Goal: Navigation & Orientation: Find specific page/section

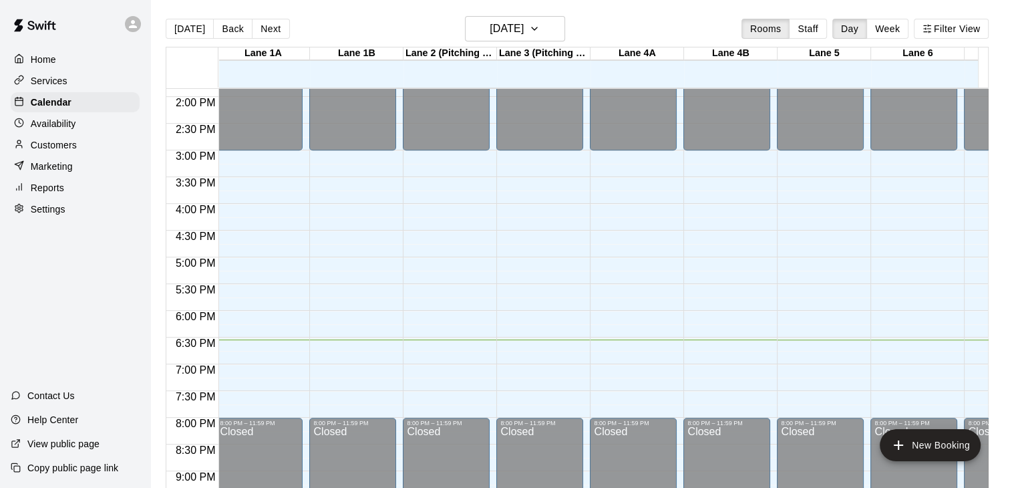
scroll to position [0, 3]
click at [37, 51] on div "Home" at bounding box center [75, 59] width 129 height 20
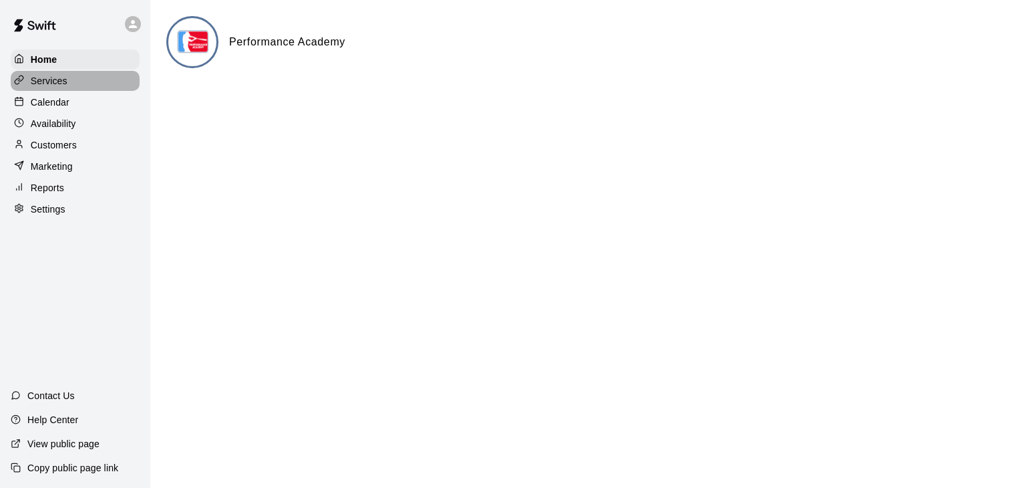
click at [48, 90] on div "Services" at bounding box center [75, 81] width 129 height 20
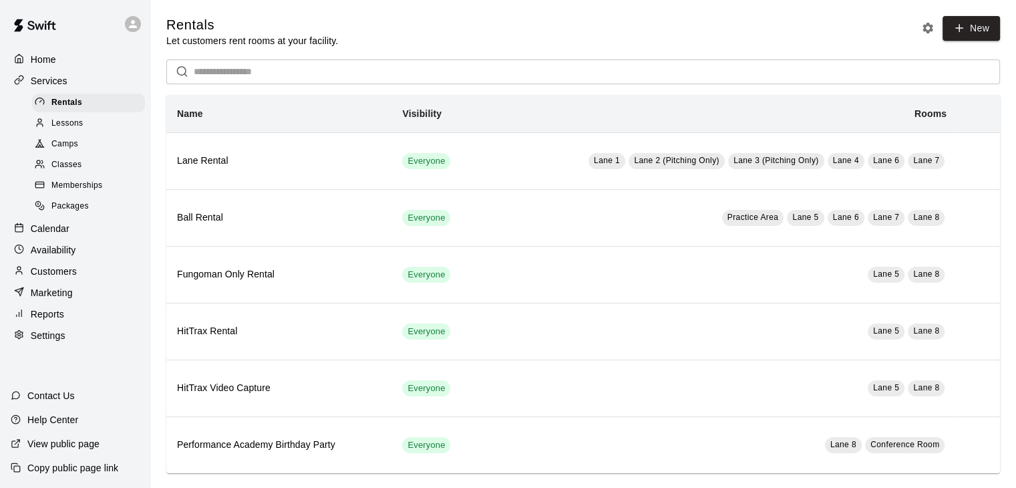
click at [88, 192] on span "Memberships" at bounding box center [76, 185] width 51 height 13
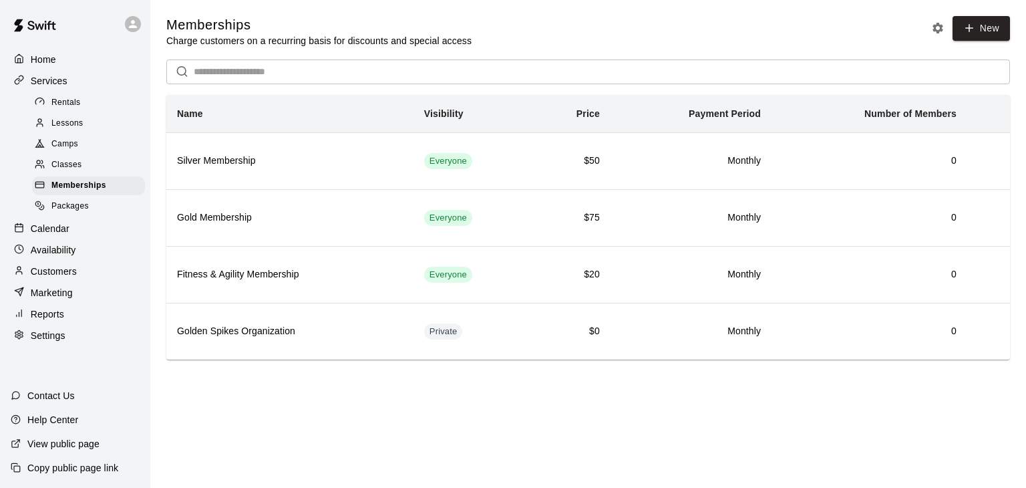
drag, startPoint x: 74, startPoint y: 126, endPoint x: 54, endPoint y: 130, distance: 20.3
click at [54, 130] on span "Lessons" at bounding box center [67, 123] width 32 height 13
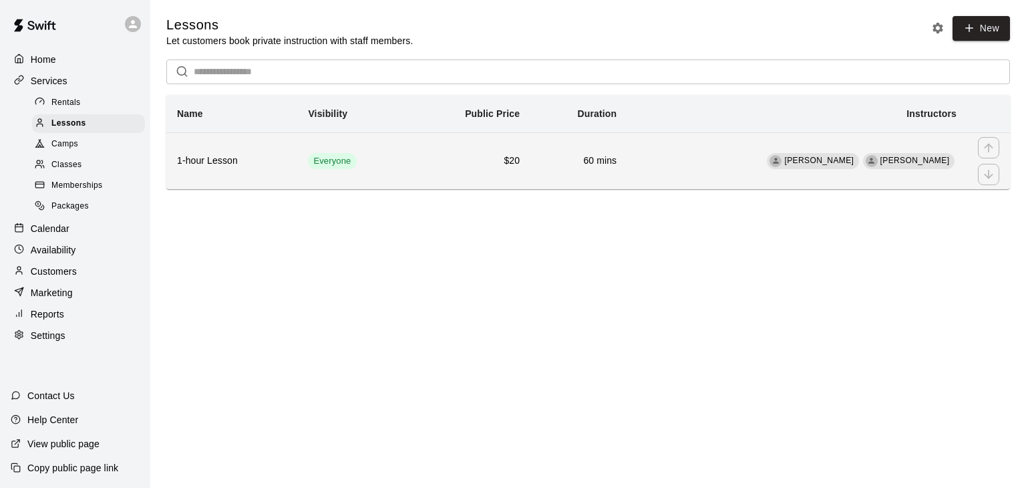
click at [262, 183] on th "1-hour Lesson" at bounding box center [231, 160] width 131 height 57
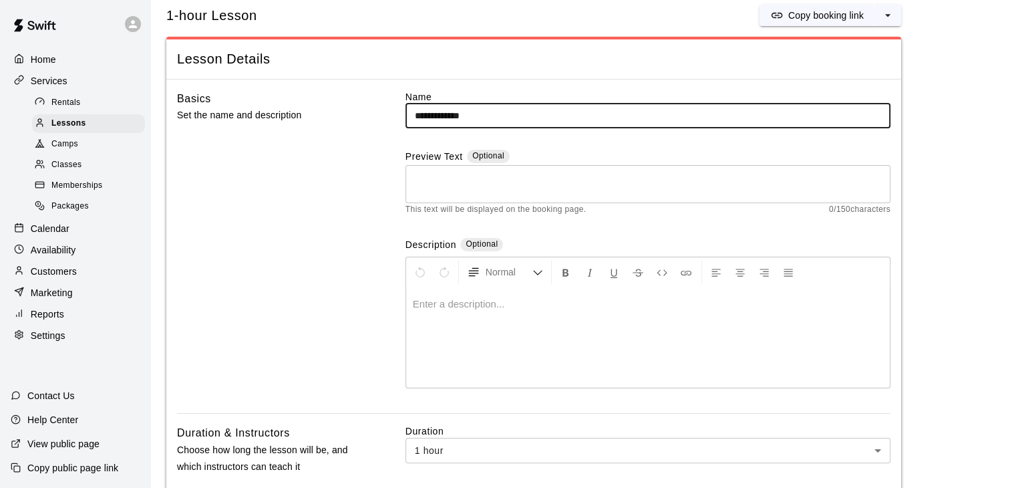
scroll to position [32, 0]
click at [96, 192] on span "Memberships" at bounding box center [76, 185] width 51 height 13
